Goal: Find specific page/section: Find specific page/section

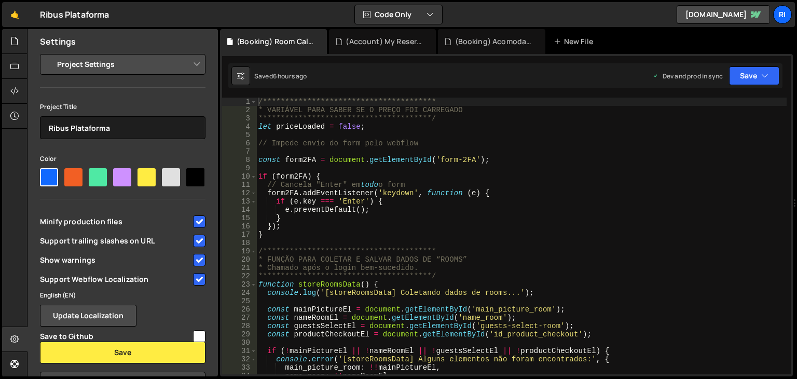
select select "663e7c8985794b44f1c1cbca"
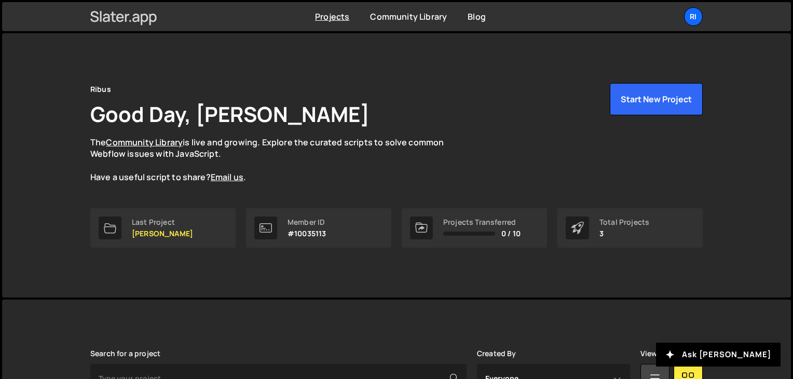
click at [135, 20] on icon at bounding box center [123, 17] width 67 height 18
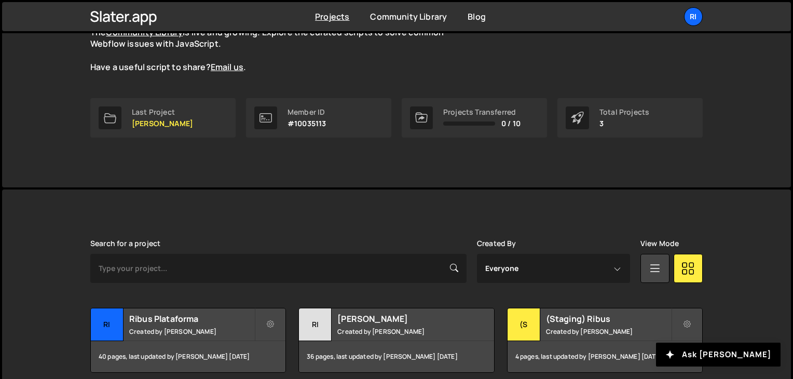
scroll to position [155, 0]
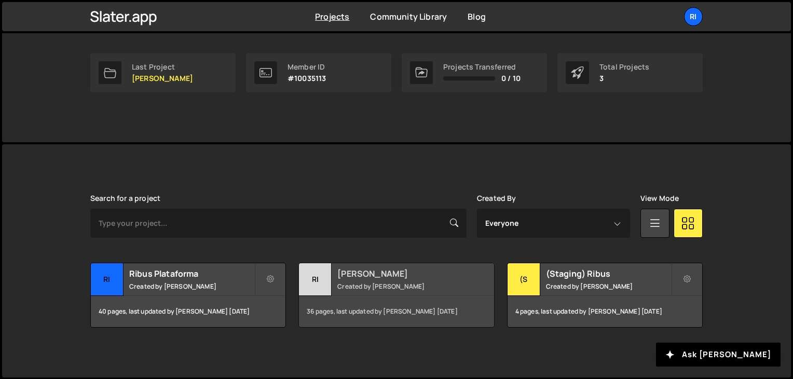
click at [400, 284] on small "Created by Rodrigo Aiello" at bounding box center [399, 286] width 125 height 9
click at [581, 287] on small "Created by [PERSON_NAME]" at bounding box center [608, 286] width 125 height 9
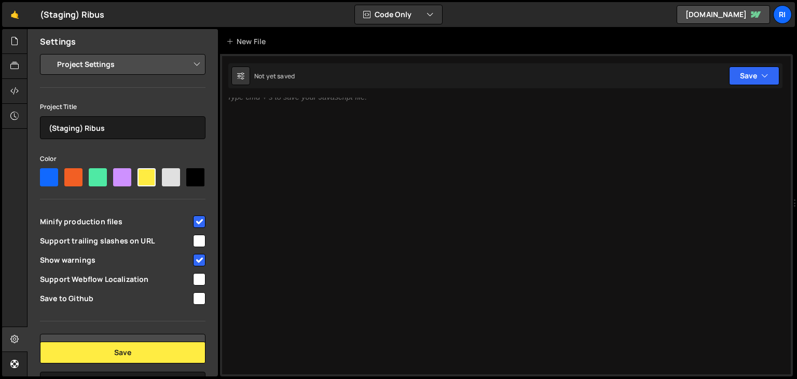
select select "685319b208e93f0c69e6d191"
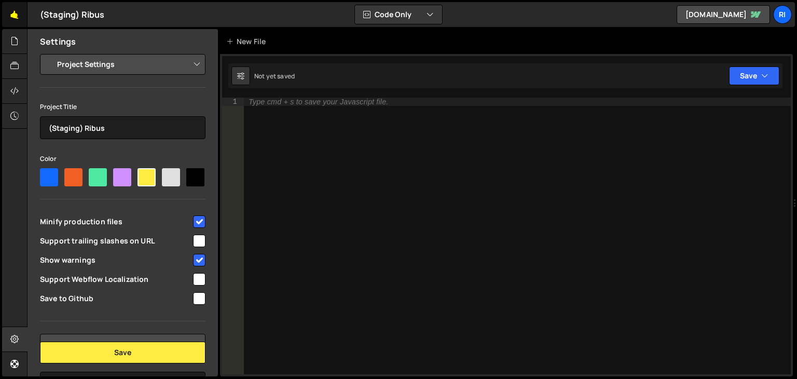
click at [16, 16] on link "🤙" at bounding box center [14, 14] width 25 height 25
